Goal: Register for event/course

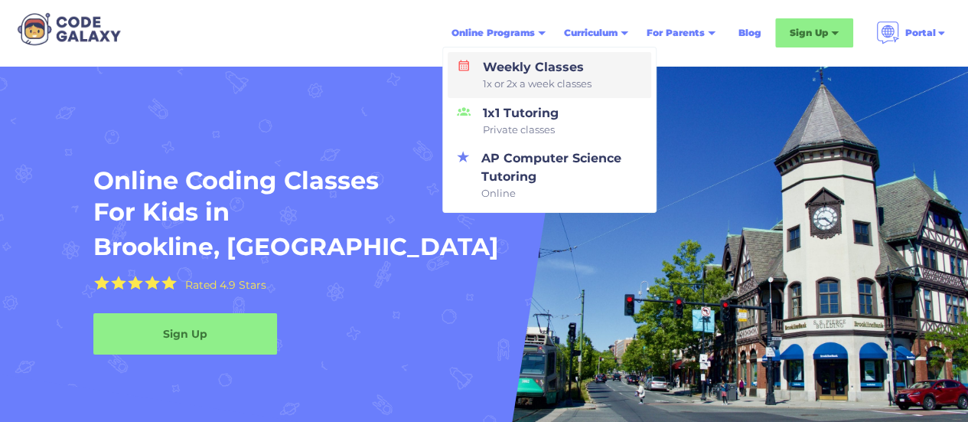
click at [530, 68] on div "Weekly Classes 1x or 2x a week classes" at bounding box center [534, 75] width 115 height 34
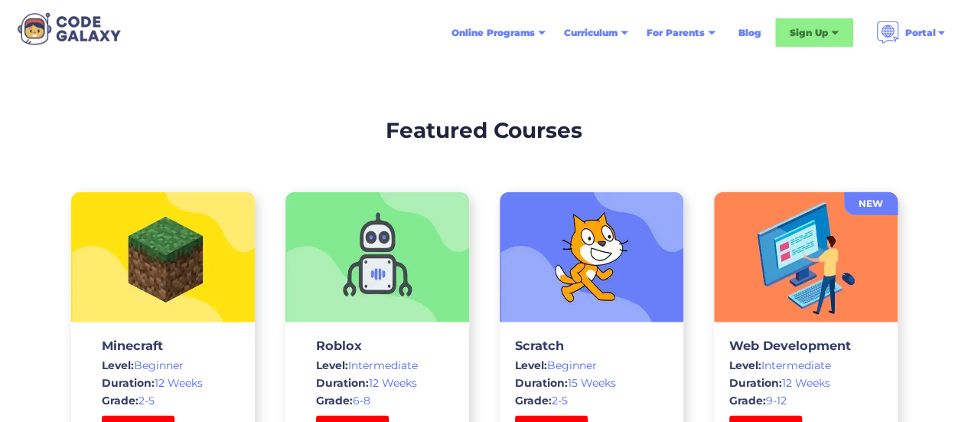
scroll to position [4669, 0]
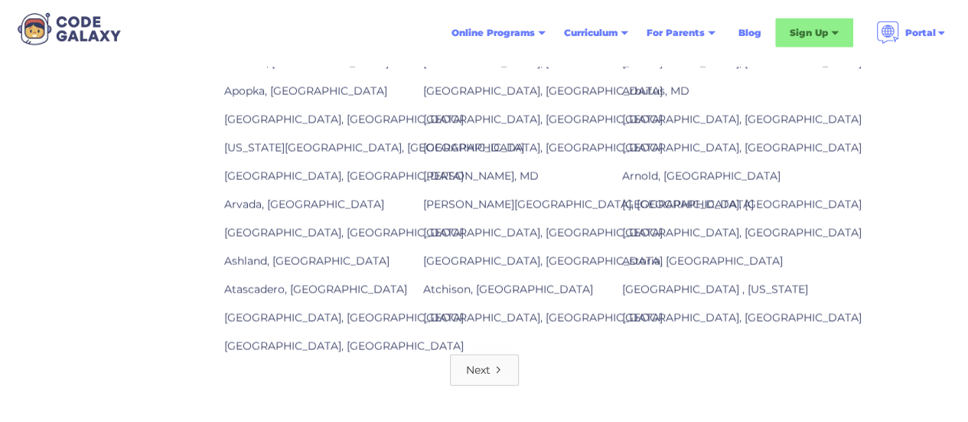
scroll to position [2143, 0]
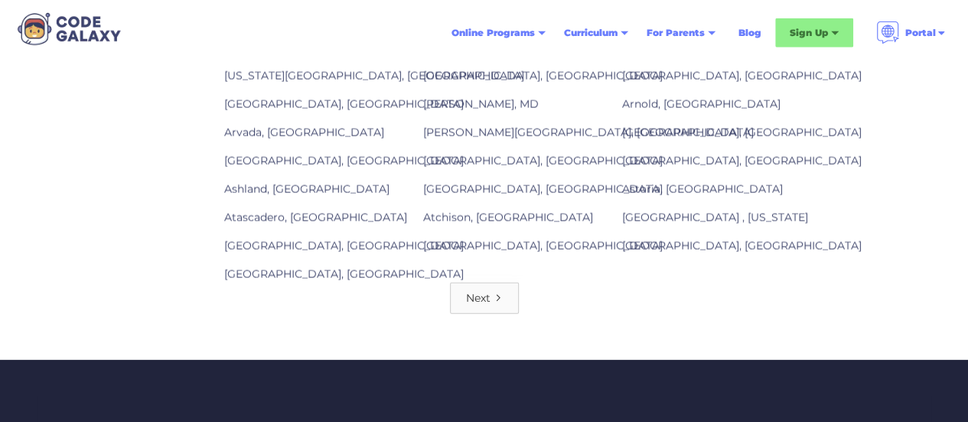
click at [482, 290] on div "Next" at bounding box center [478, 297] width 24 height 15
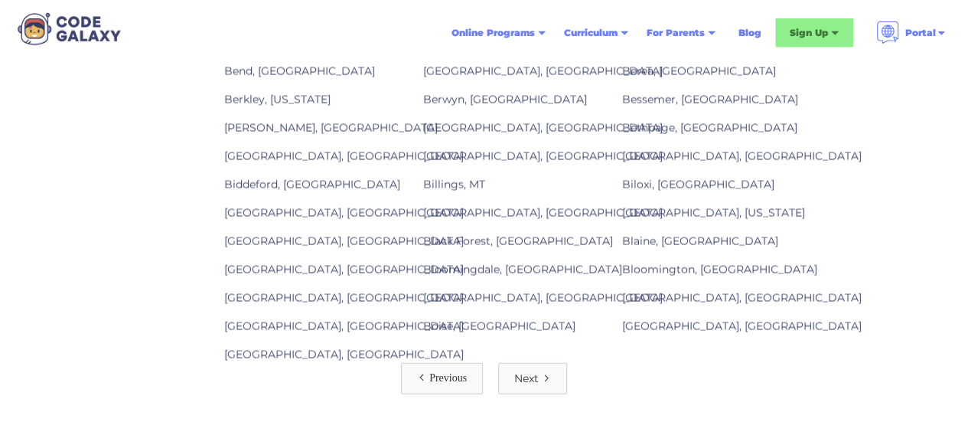
scroll to position [2143, 0]
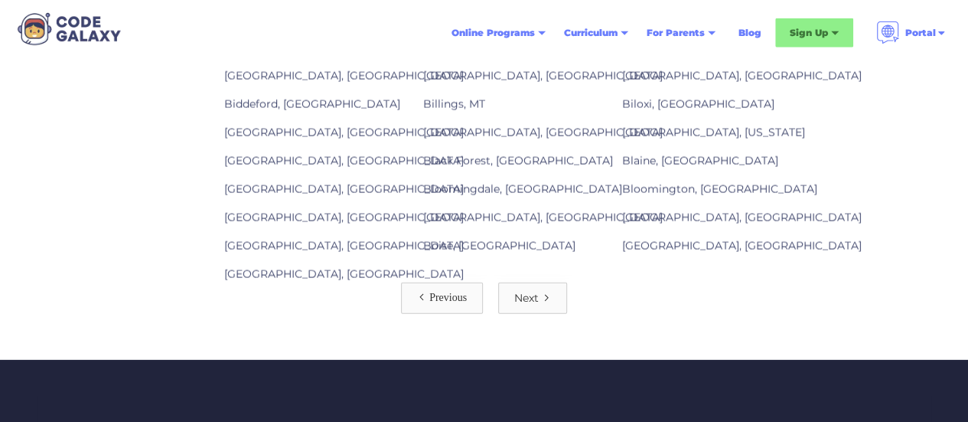
click at [540, 282] on link "Next" at bounding box center [532, 297] width 69 height 31
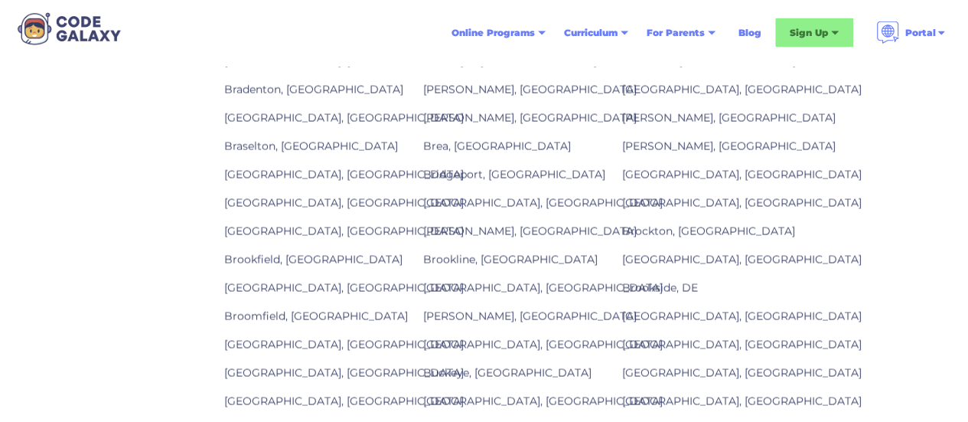
scroll to position [1531, 0]
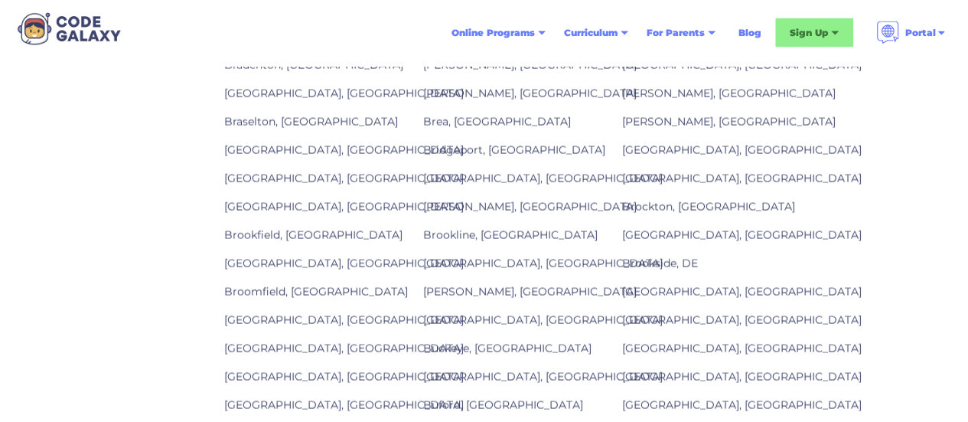
click at [475, 228] on link "Brookline, [GEOGRAPHIC_DATA]" at bounding box center [510, 235] width 175 height 14
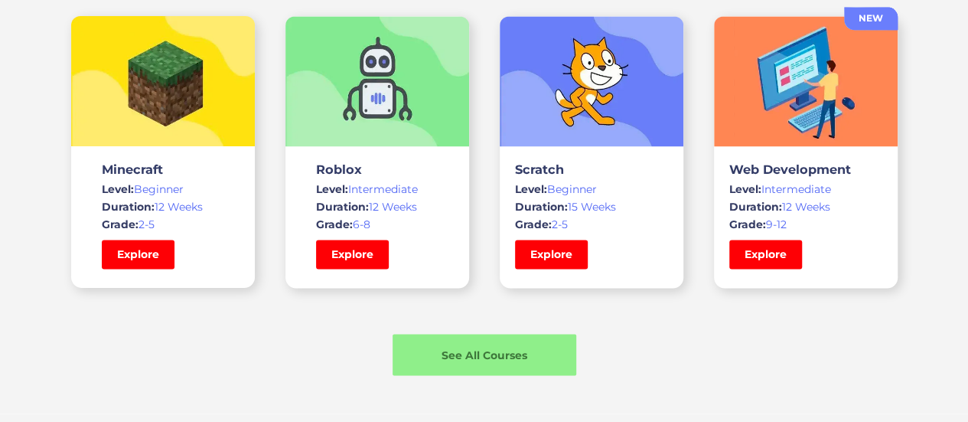
scroll to position [1148, 0]
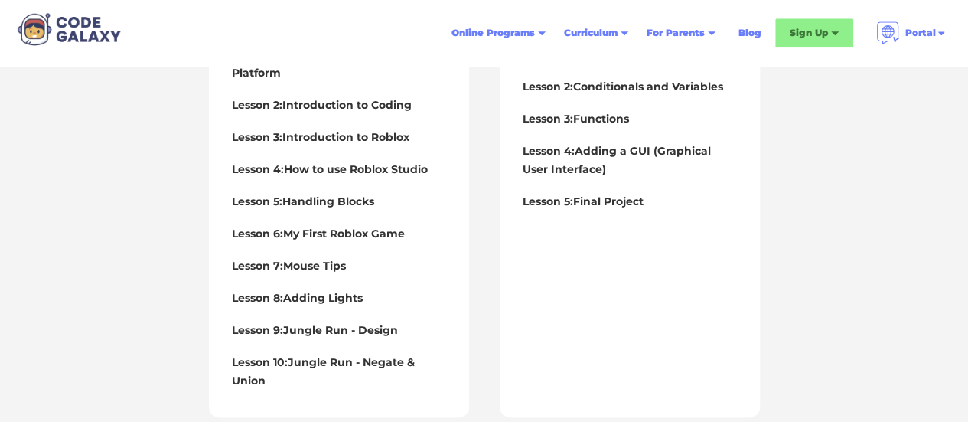
scroll to position [383, 0]
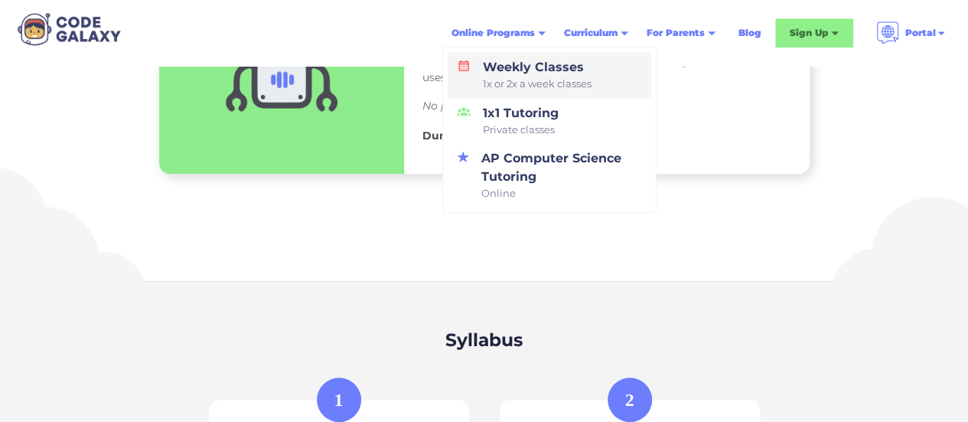
click at [518, 58] on div "Weekly Classes 1x or 2x a week classes" at bounding box center [534, 75] width 115 height 34
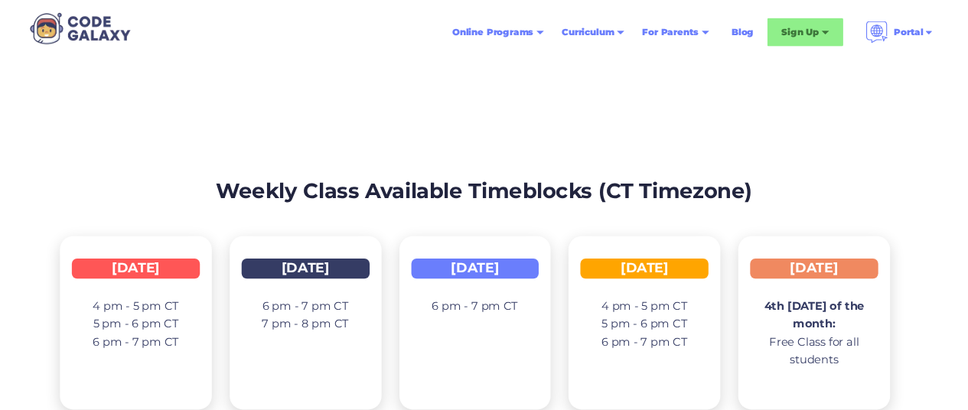
scroll to position [2373, 0]
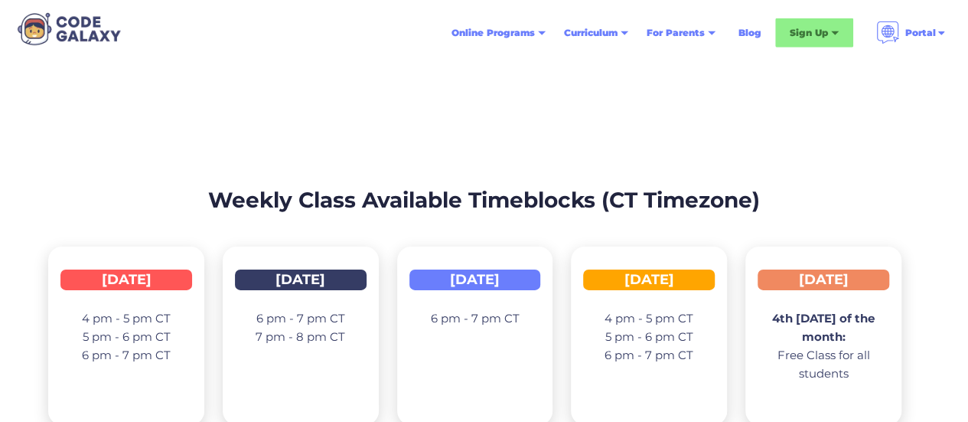
click at [321, 269] on div "Tuesday" at bounding box center [301, 279] width 132 height 21
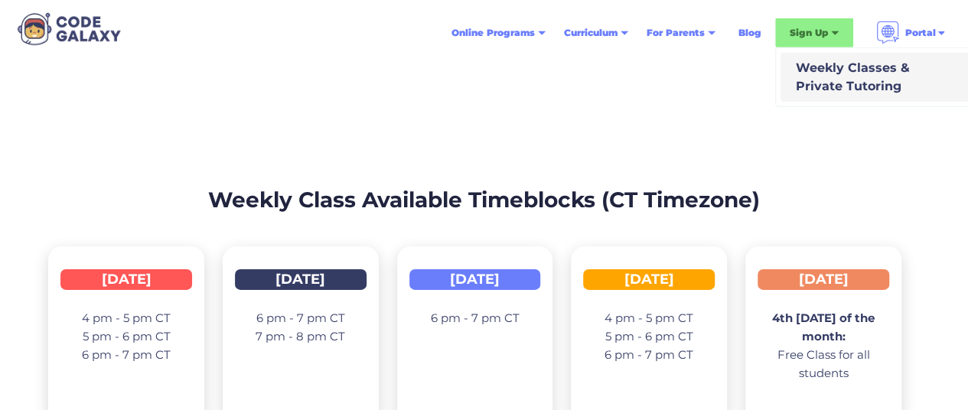
click at [834, 65] on div "Weekly Classes & Private Tutoring" at bounding box center [850, 77] width 120 height 37
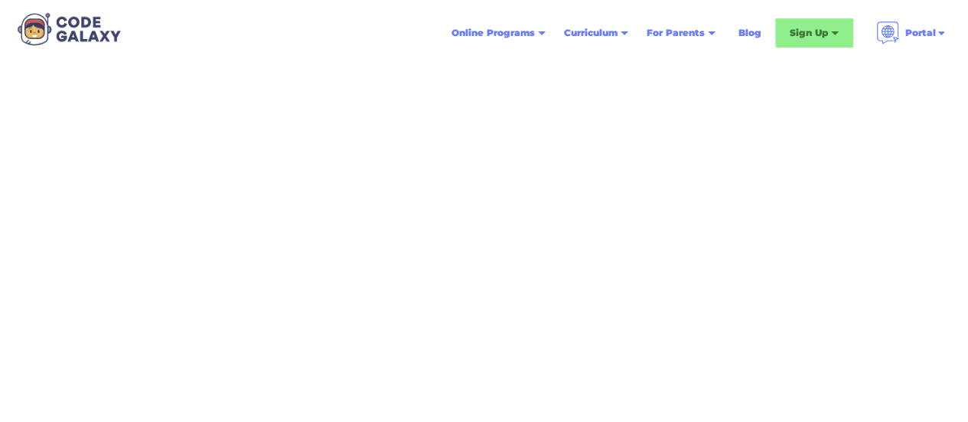
scroll to position [78, 0]
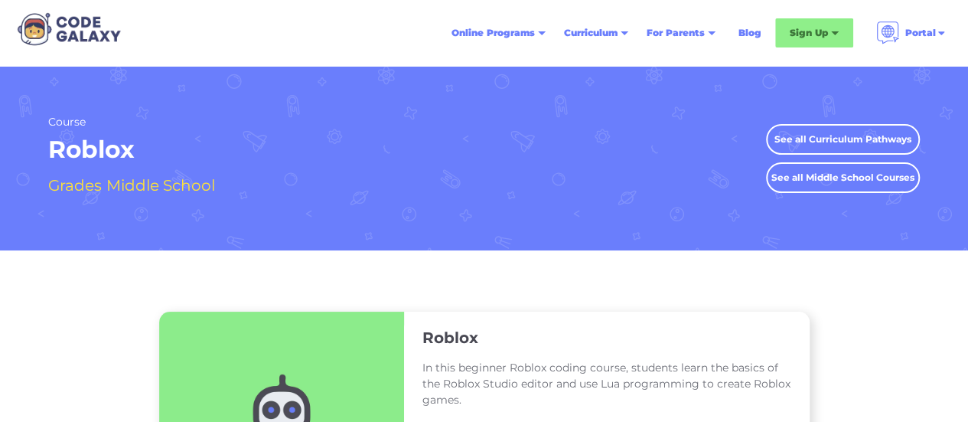
scroll to position [2143, 0]
